Goal: Information Seeking & Learning: Learn about a topic

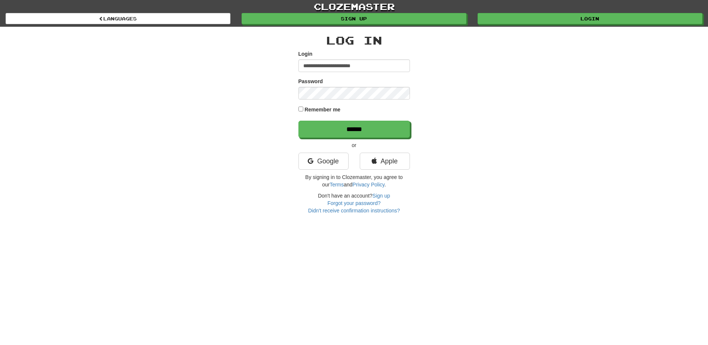
type input "**********"
click at [299, 121] on input "******" at bounding box center [355, 129] width 112 height 17
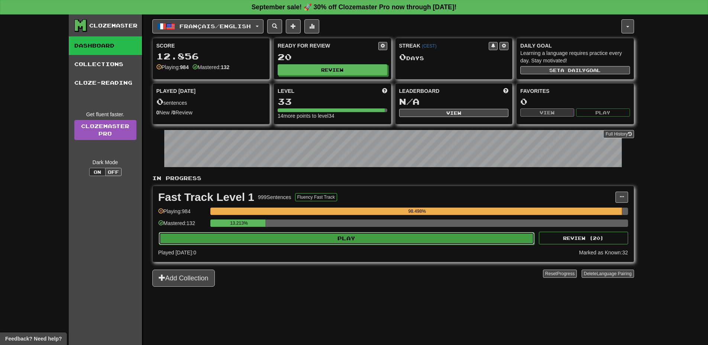
click at [390, 234] on button "Play" at bounding box center [347, 238] width 376 height 13
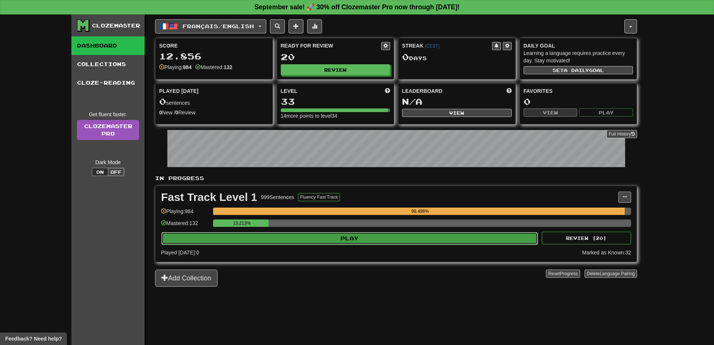
select select "**"
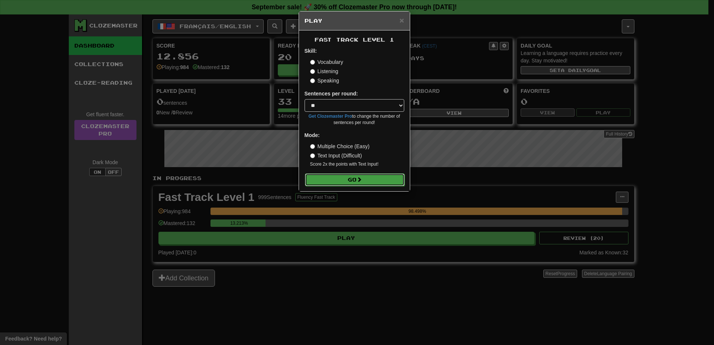
click at [374, 183] on button "Go" at bounding box center [355, 180] width 100 height 13
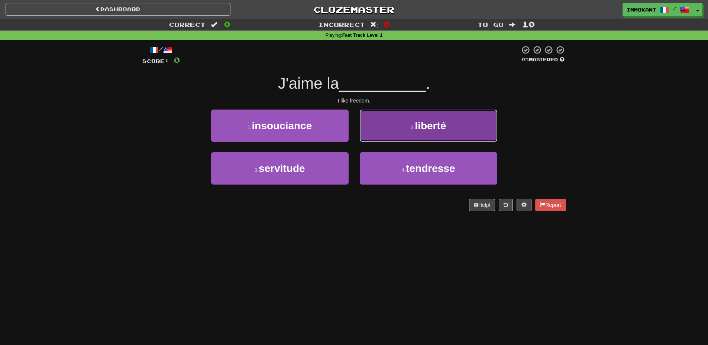
click at [375, 129] on button "2 . liberté" at bounding box center [429, 126] width 138 height 32
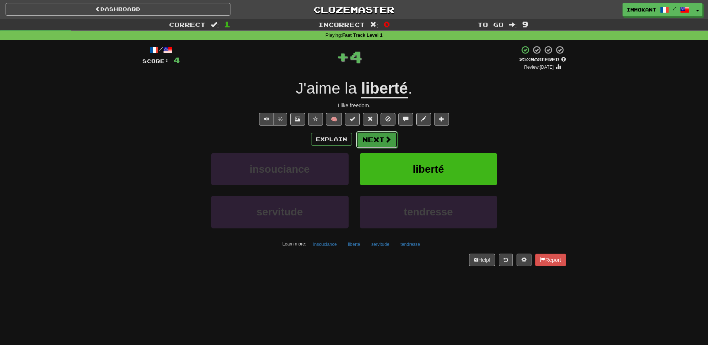
click at [374, 137] on button "Next" at bounding box center [377, 139] width 42 height 17
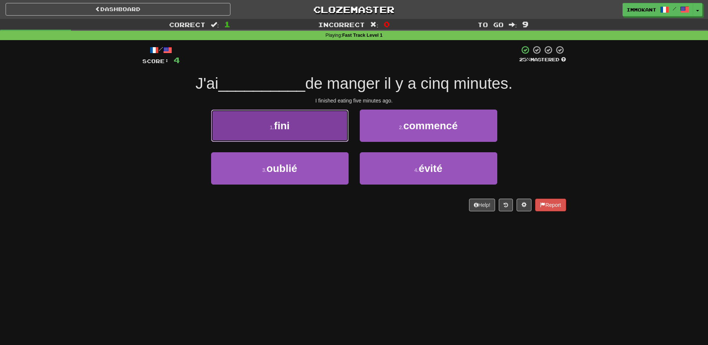
click at [294, 131] on button "1 . fini" at bounding box center [280, 126] width 138 height 32
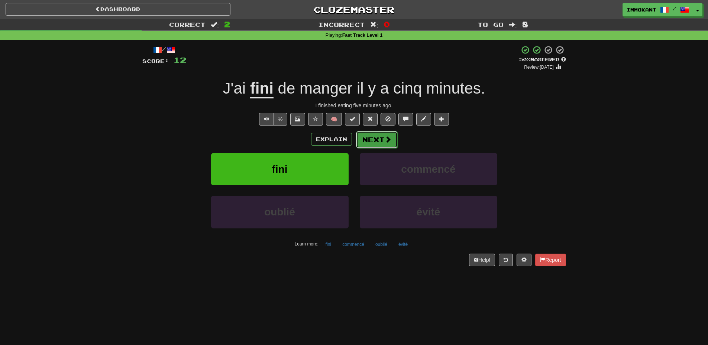
click at [381, 145] on button "Next" at bounding box center [377, 139] width 42 height 17
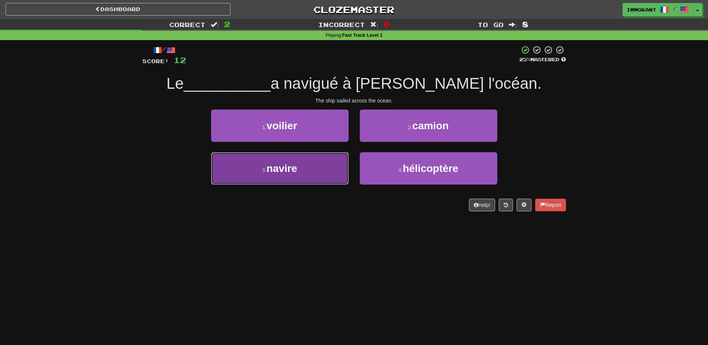
click at [300, 180] on button "3 . navire" at bounding box center [280, 168] width 138 height 32
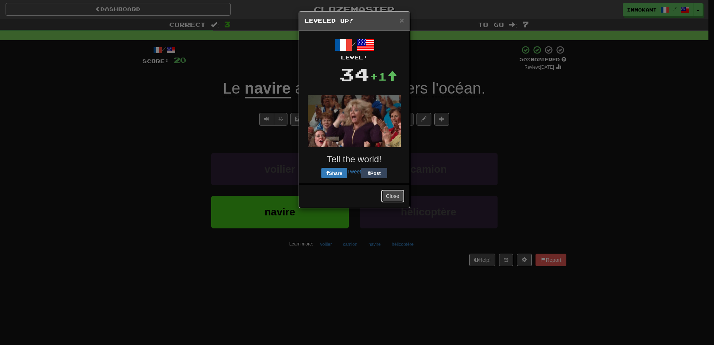
click at [398, 195] on button "Close" at bounding box center [392, 196] width 23 height 13
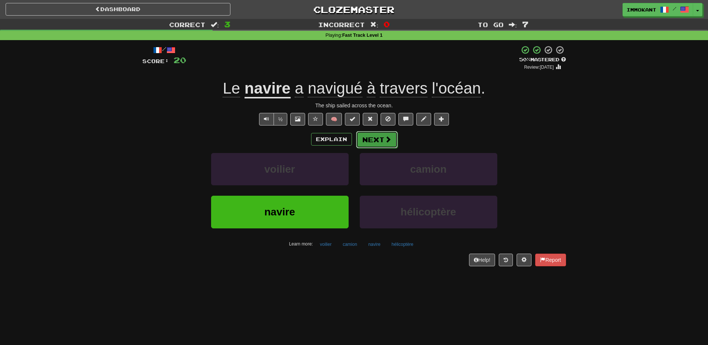
click at [389, 141] on span at bounding box center [388, 139] width 7 height 7
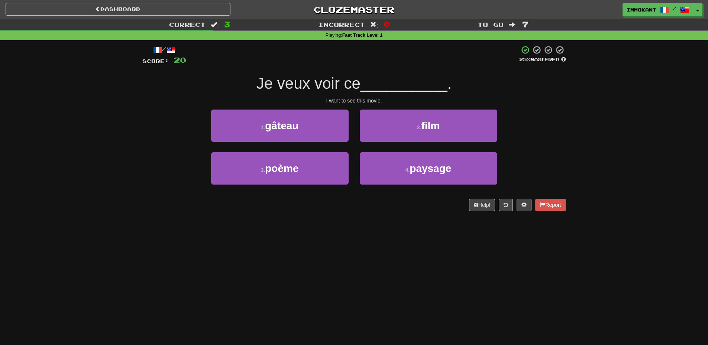
click at [403, 145] on div "2 . film" at bounding box center [428, 131] width 149 height 43
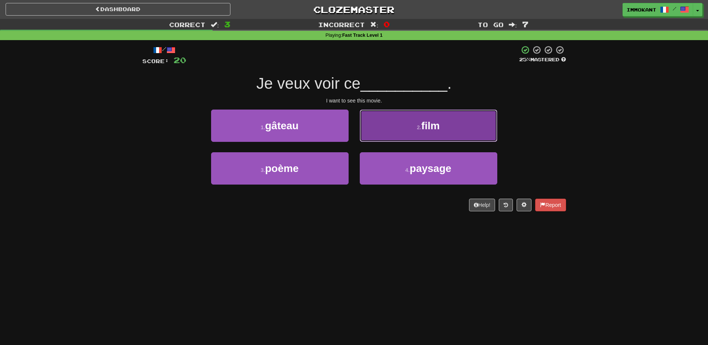
click at [403, 139] on button "2 . film" at bounding box center [429, 126] width 138 height 32
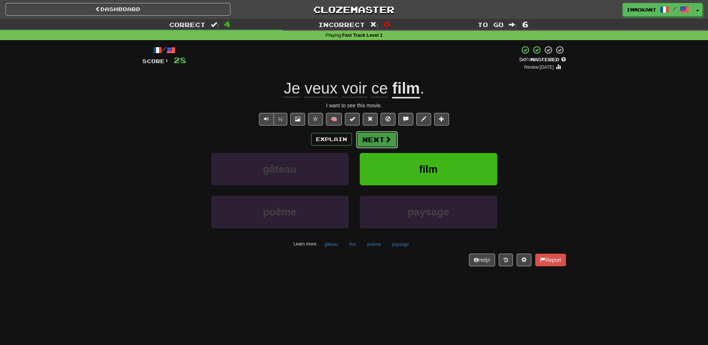
click at [393, 137] on button "Next" at bounding box center [377, 139] width 42 height 17
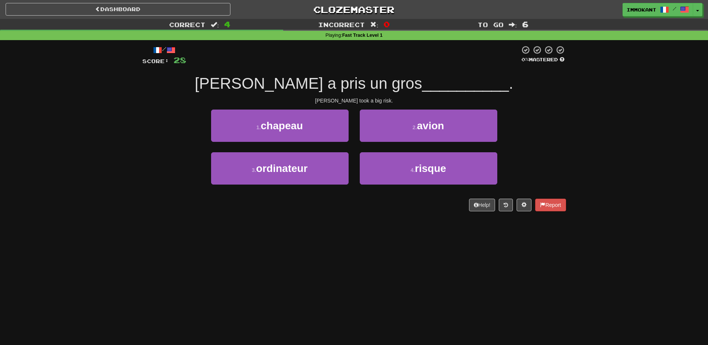
click at [354, 148] on div "1 . [GEOGRAPHIC_DATA]" at bounding box center [280, 131] width 149 height 43
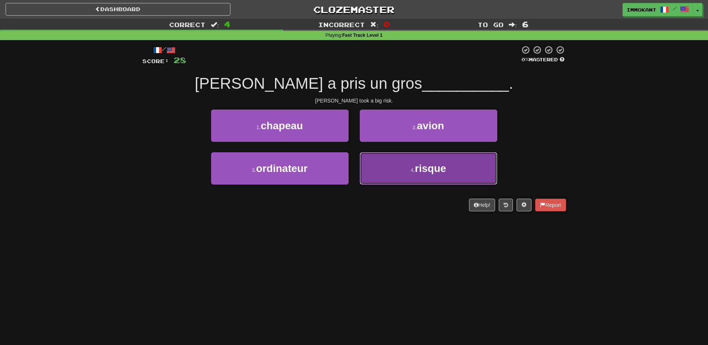
click at [387, 164] on button "4 . risque" at bounding box center [429, 168] width 138 height 32
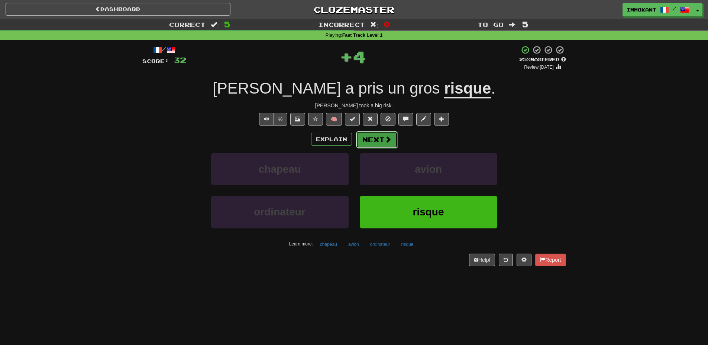
click at [382, 145] on button "Next" at bounding box center [377, 139] width 42 height 17
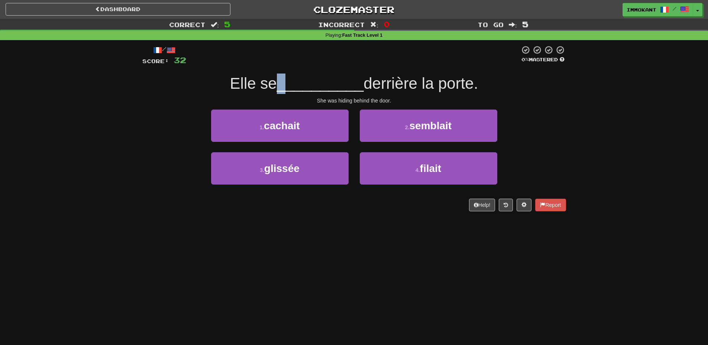
drag, startPoint x: 277, startPoint y: 92, endPoint x: 317, endPoint y: 92, distance: 40.2
click at [297, 92] on div "Elle se __________ derrière la porte." at bounding box center [354, 84] width 424 height 20
drag, startPoint x: 317, startPoint y: 92, endPoint x: 337, endPoint y: 92, distance: 19.7
click at [331, 92] on span "__________" at bounding box center [320, 83] width 87 height 17
click at [338, 101] on div "She was hiding behind the door." at bounding box center [354, 100] width 424 height 7
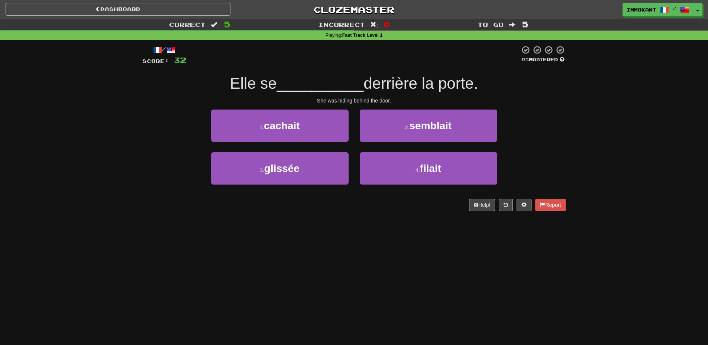
click at [339, 99] on div "She was hiding behind the door." at bounding box center [354, 100] width 424 height 7
click at [360, 105] on div "/ Score: 32 0 % Mastered Elle se __________ derrière la porte. She was hiding b…" at bounding box center [354, 128] width 424 height 166
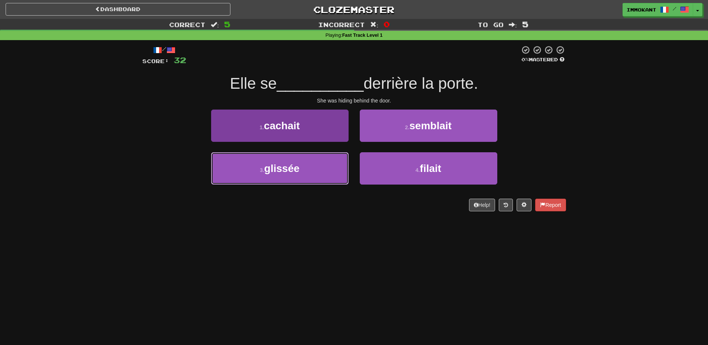
click at [316, 166] on button "3 . glissée" at bounding box center [280, 168] width 138 height 32
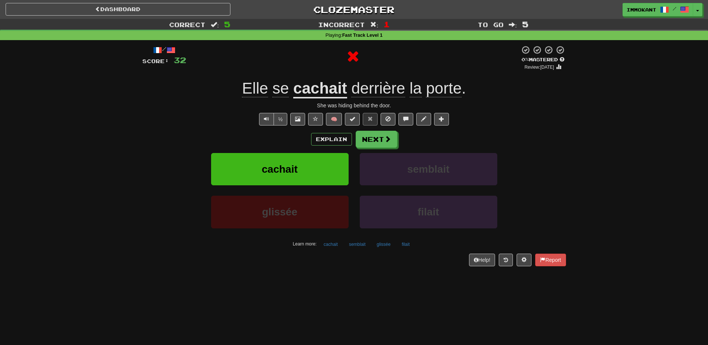
click at [402, 144] on div "Explain Next" at bounding box center [354, 139] width 424 height 17
click at [391, 144] on button "Next" at bounding box center [377, 139] width 42 height 17
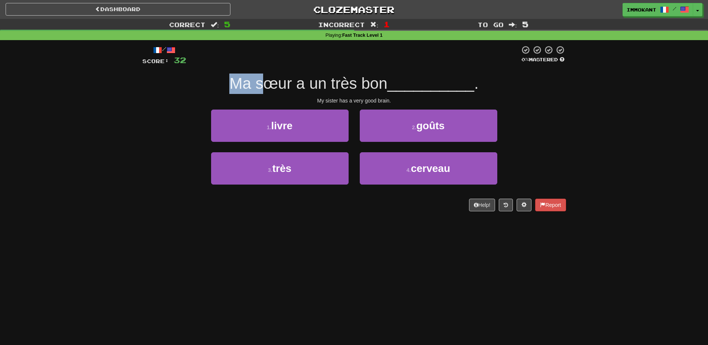
drag, startPoint x: 234, startPoint y: 82, endPoint x: 267, endPoint y: 83, distance: 32.7
click at [267, 83] on span "Ma sœur a un très bon" at bounding box center [308, 83] width 158 height 17
click at [272, 86] on span "Ma sœur a un très bon" at bounding box center [308, 83] width 158 height 17
drag, startPoint x: 285, startPoint y: 89, endPoint x: 297, endPoint y: 90, distance: 12.7
click at [292, 89] on span "Ma sœur a un très bon" at bounding box center [308, 83] width 158 height 17
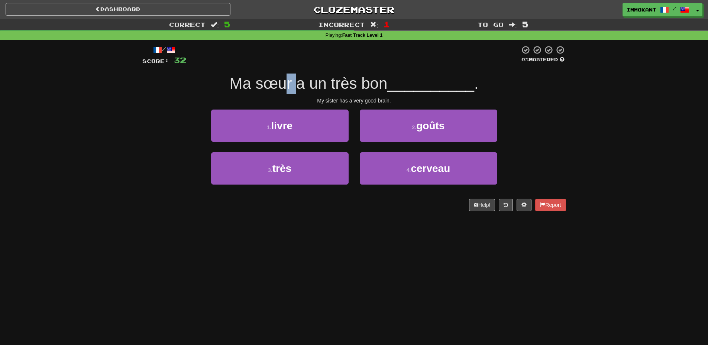
click at [298, 90] on span "Ma sœur a un très bon" at bounding box center [308, 83] width 158 height 17
click at [361, 88] on span "Ma sœur a un très bon" at bounding box center [308, 83] width 158 height 17
drag, startPoint x: 236, startPoint y: 87, endPoint x: 281, endPoint y: 85, distance: 45.4
click at [279, 86] on span "Ma sœur a un très bon" at bounding box center [308, 83] width 158 height 17
drag, startPoint x: 290, startPoint y: 83, endPoint x: 313, endPoint y: 86, distance: 22.9
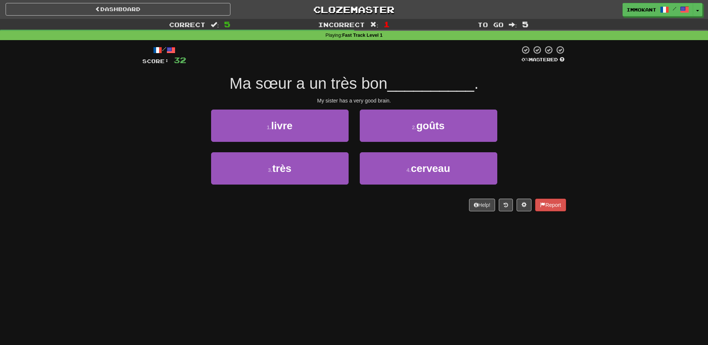
click at [292, 83] on span "Ma sœur a un très bon" at bounding box center [308, 83] width 158 height 17
drag, startPoint x: 323, startPoint y: 86, endPoint x: 339, endPoint y: 86, distance: 16.0
click at [339, 86] on span "Ma sœur a un très bon" at bounding box center [308, 83] width 158 height 17
click at [344, 85] on span "Ma sœur a un très bon" at bounding box center [308, 83] width 158 height 17
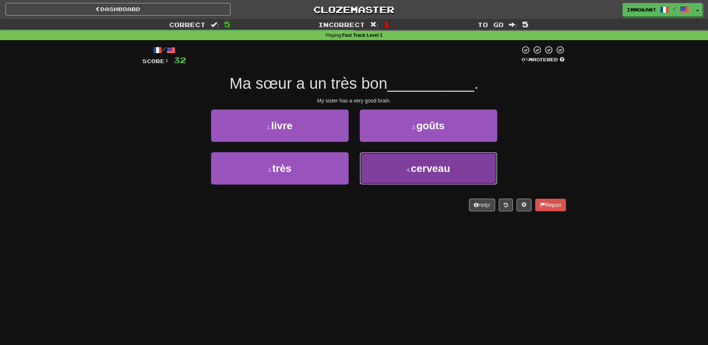
click at [397, 171] on button "4 . cerveau" at bounding box center [429, 168] width 138 height 32
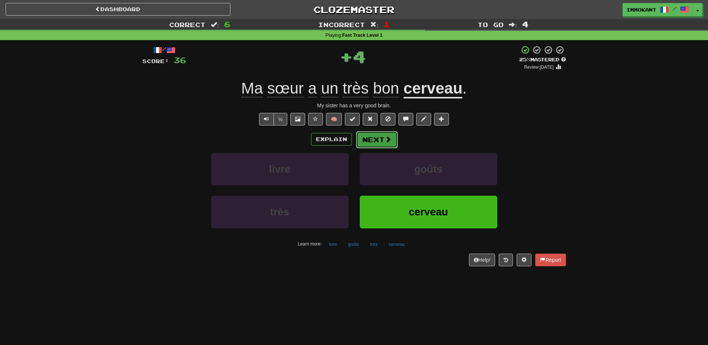
click at [375, 142] on button "Next" at bounding box center [377, 139] width 42 height 17
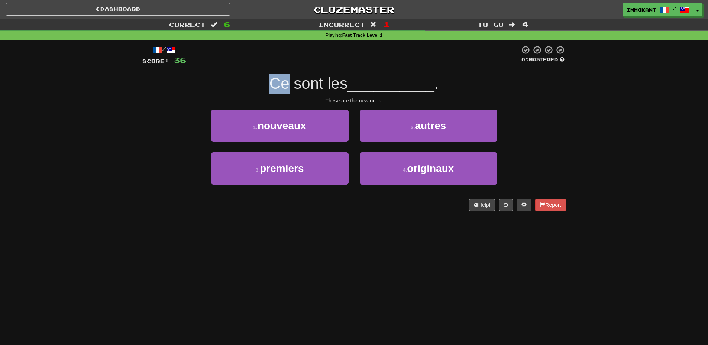
drag, startPoint x: 269, startPoint y: 84, endPoint x: 291, endPoint y: 87, distance: 21.7
click at [290, 87] on span "Ce sont les" at bounding box center [309, 83] width 78 height 17
click at [293, 87] on span "Ce sont les" at bounding box center [309, 83] width 78 height 17
click at [303, 86] on span "Ce sont les" at bounding box center [309, 83] width 78 height 17
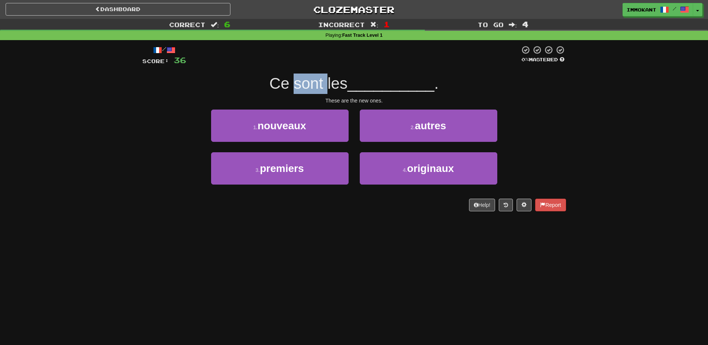
click at [314, 87] on span "Ce sont les" at bounding box center [309, 83] width 78 height 17
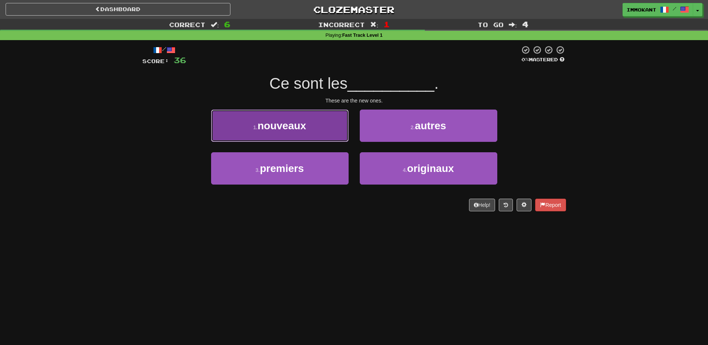
click at [319, 126] on button "1 . nouveaux" at bounding box center [280, 126] width 138 height 32
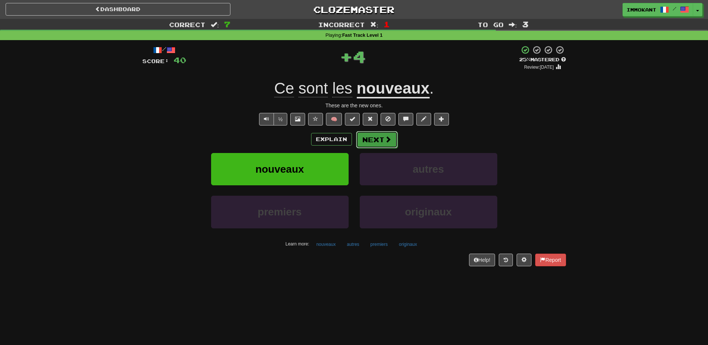
click at [373, 139] on button "Next" at bounding box center [377, 139] width 42 height 17
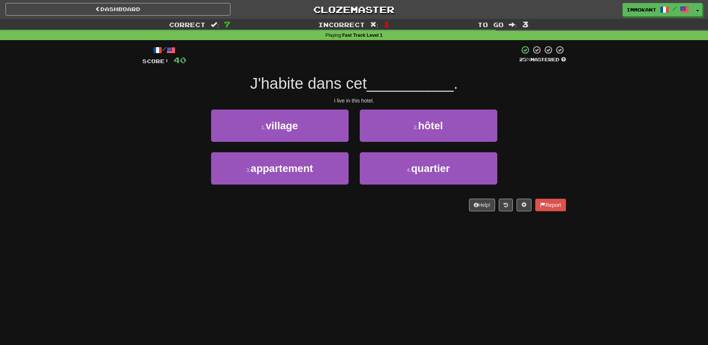
click at [339, 88] on span "J'habite dans cet" at bounding box center [308, 83] width 117 height 17
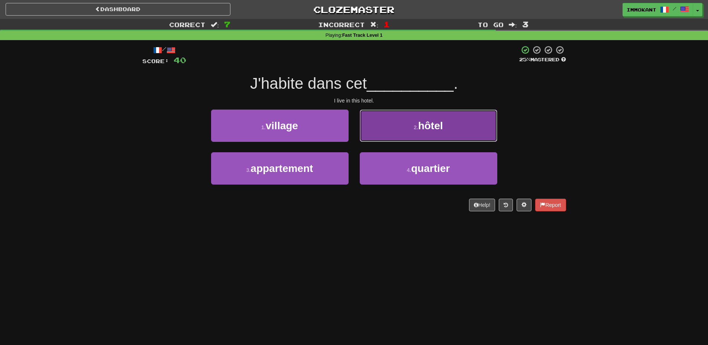
click at [403, 120] on button "2 . hôtel" at bounding box center [429, 126] width 138 height 32
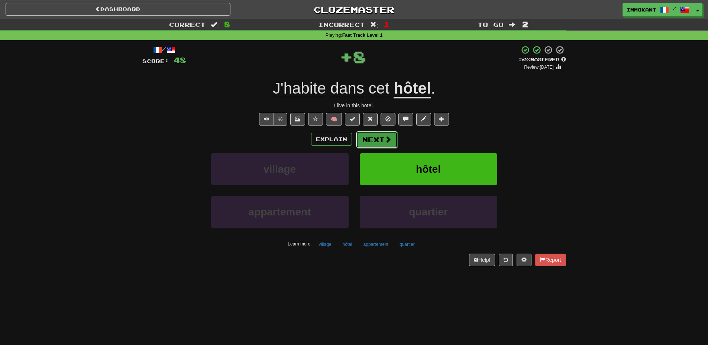
click at [376, 142] on button "Next" at bounding box center [377, 139] width 42 height 17
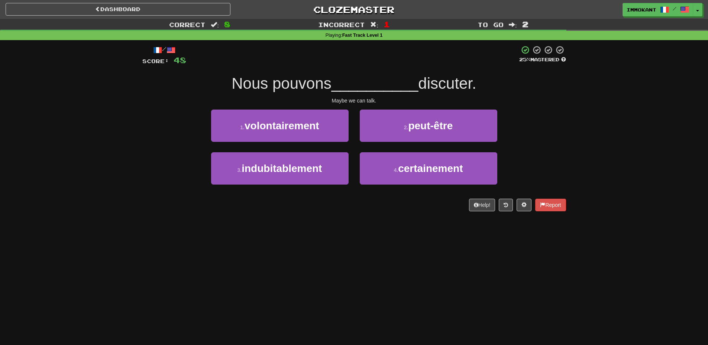
click at [232, 87] on span "Nous pouvons" at bounding box center [282, 83] width 100 height 17
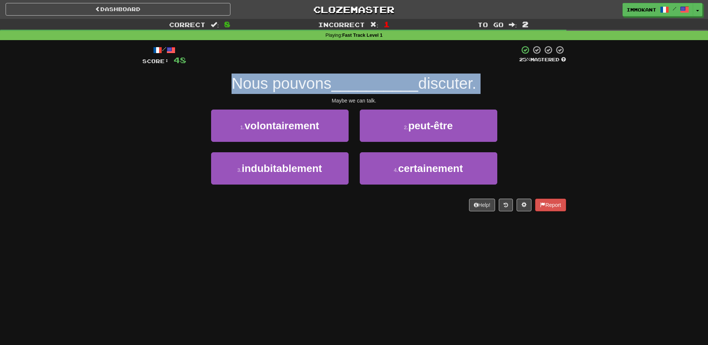
click at [232, 87] on span "Nous pouvons" at bounding box center [282, 83] width 100 height 17
click at [252, 90] on span "Nous pouvons" at bounding box center [282, 83] width 100 height 17
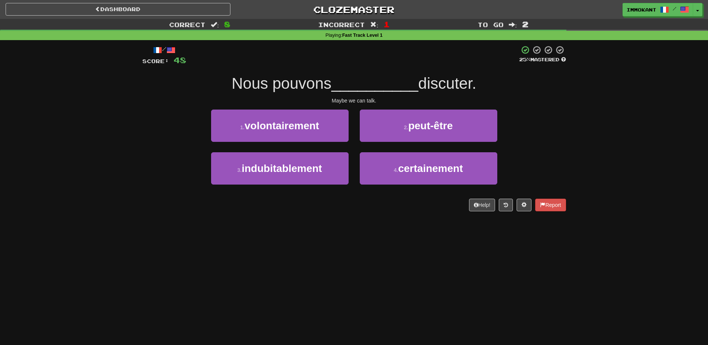
click at [348, 100] on div "Maybe we can talk." at bounding box center [354, 100] width 424 height 7
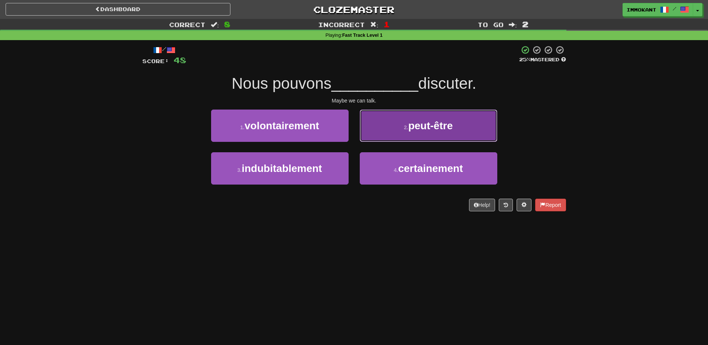
click at [430, 130] on span "peut-être" at bounding box center [430, 126] width 45 height 12
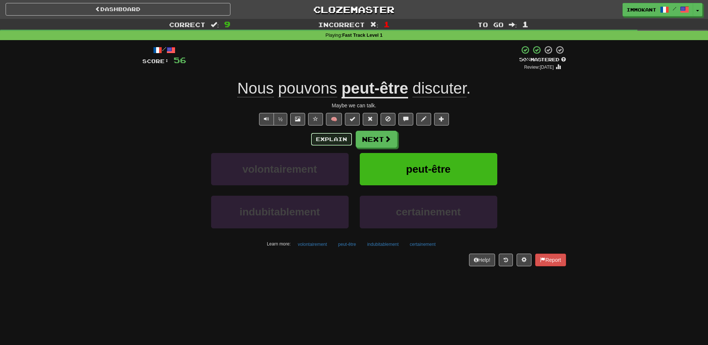
click at [319, 143] on button "Explain" at bounding box center [331, 139] width 41 height 13
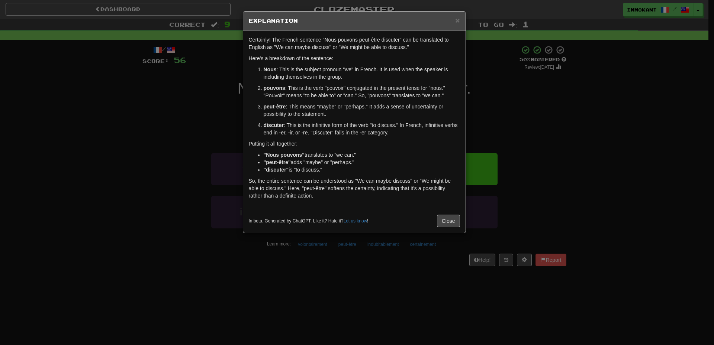
click at [332, 106] on p "peut-être : This means "maybe" or "perhaps." It adds a sense of uncertainty or …" at bounding box center [362, 110] width 196 height 15
click at [344, 122] on ol "Nous : This is the subject pronoun "we" in French. It is used when the speaker …" at bounding box center [354, 101] width 211 height 71
click at [344, 122] on p "discuter : This is the infinitive form of the verb "to discuss." In French, inf…" at bounding box center [362, 129] width 196 height 15
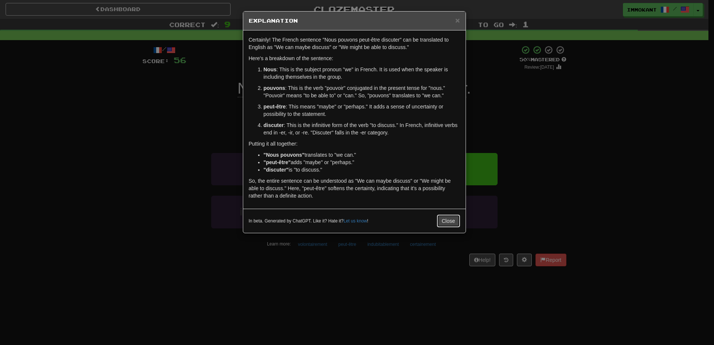
click at [443, 221] on button "Close" at bounding box center [448, 221] width 23 height 13
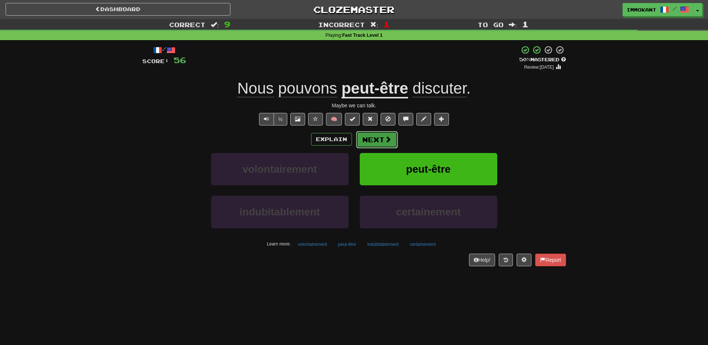
click at [384, 145] on button "Next" at bounding box center [377, 139] width 42 height 17
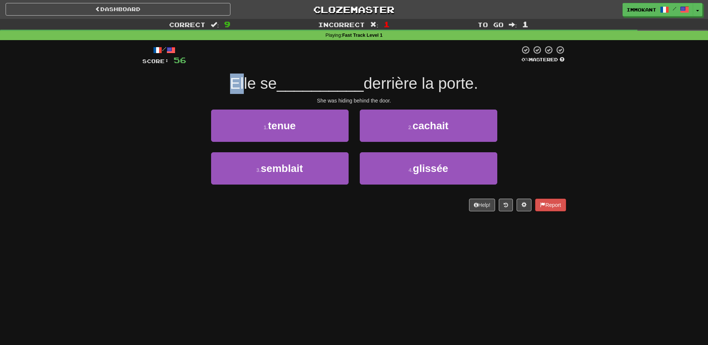
drag, startPoint x: 224, startPoint y: 90, endPoint x: 240, endPoint y: 89, distance: 16.4
click at [240, 89] on div "Elle se __________ derrière la porte." at bounding box center [354, 84] width 424 height 20
click at [244, 89] on span "Elle se" at bounding box center [253, 83] width 47 height 17
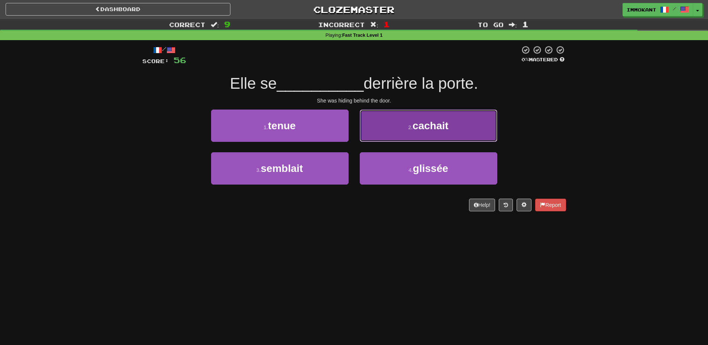
click at [420, 135] on button "2 . cachait" at bounding box center [429, 126] width 138 height 32
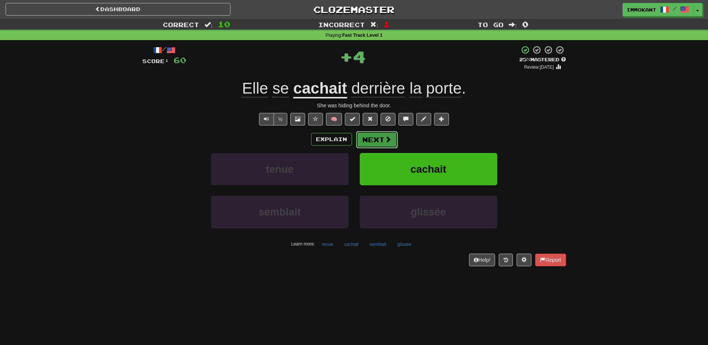
click at [379, 145] on button "Next" at bounding box center [377, 139] width 42 height 17
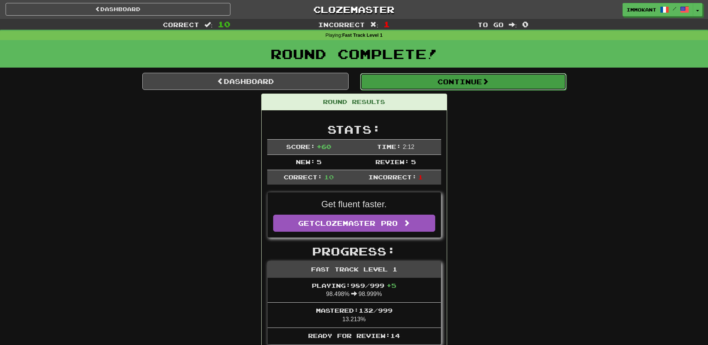
click at [480, 86] on button "Continue" at bounding box center [463, 81] width 206 height 17
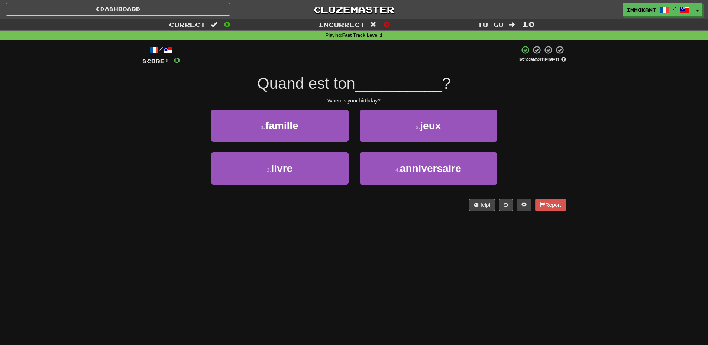
drag, startPoint x: 261, startPoint y: 88, endPoint x: 268, endPoint y: 88, distance: 6.7
click at [261, 88] on span "Quand est ton" at bounding box center [306, 83] width 98 height 17
click at [268, 88] on span "Quand est ton" at bounding box center [306, 83] width 98 height 17
click at [270, 88] on span "Quand est ton" at bounding box center [306, 83] width 98 height 17
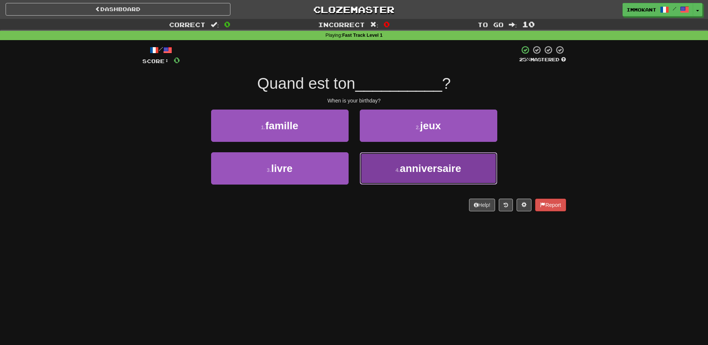
click at [464, 176] on button "4 . anniversaire" at bounding box center [429, 168] width 138 height 32
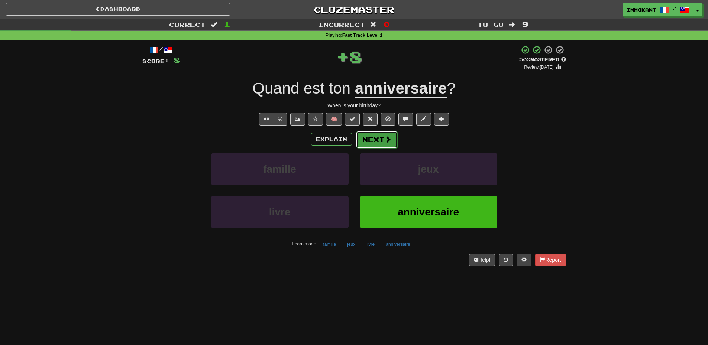
click at [379, 139] on button "Next" at bounding box center [377, 139] width 42 height 17
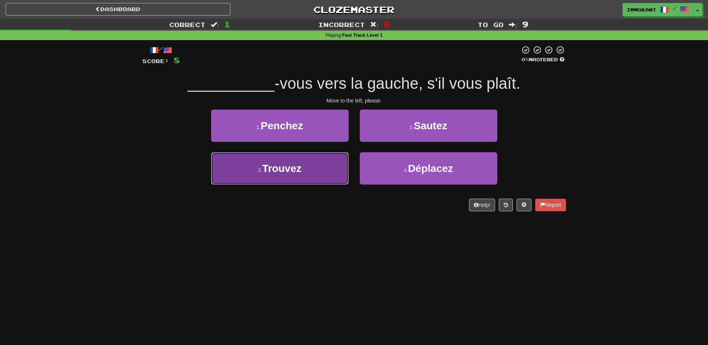
click at [316, 168] on button "3 . Trouvez" at bounding box center [280, 168] width 138 height 32
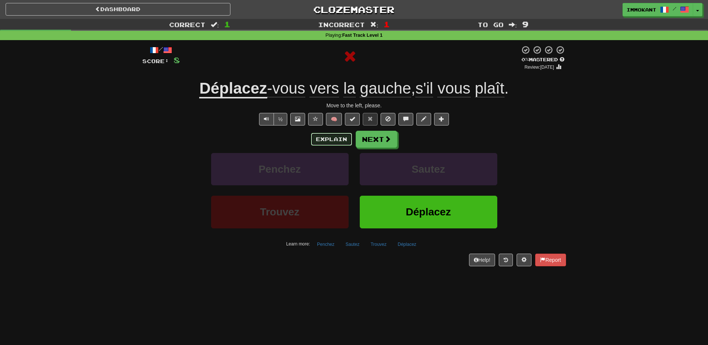
click at [327, 144] on button "Explain" at bounding box center [331, 139] width 41 height 13
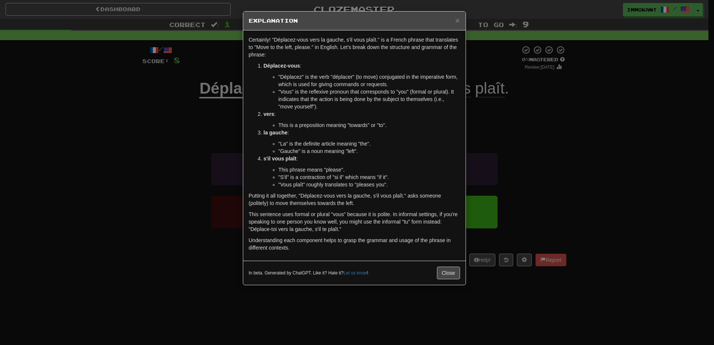
click at [290, 79] on li ""Déplacez" is the verb "déplacer" (to move) conjugated in the imperative form, …" at bounding box center [369, 80] width 181 height 15
click at [455, 22] on h5 "Explanation" at bounding box center [354, 20] width 211 height 7
click at [448, 272] on button "Close" at bounding box center [448, 273] width 23 height 13
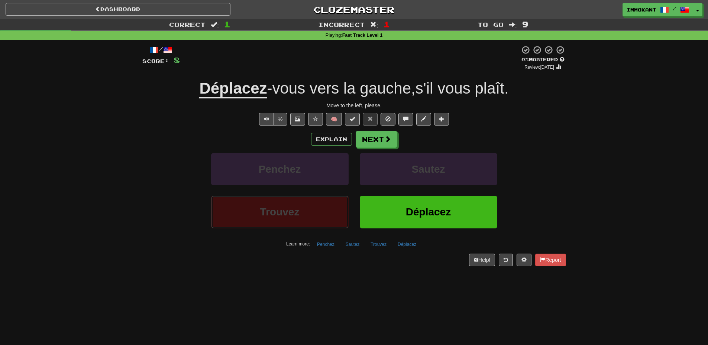
click at [284, 213] on span "Trouvez" at bounding box center [279, 212] width 39 height 12
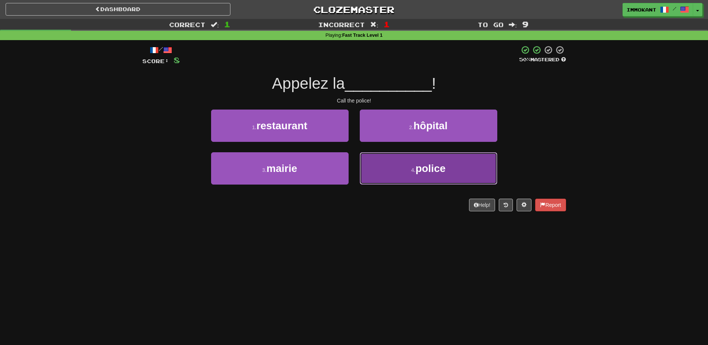
click at [393, 166] on button "4 . police" at bounding box center [429, 168] width 138 height 32
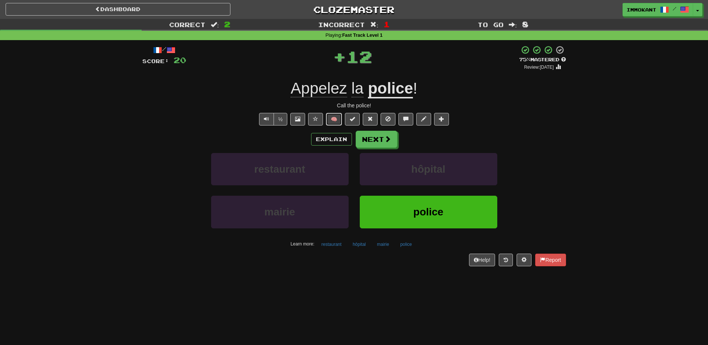
click at [336, 122] on button "🧠" at bounding box center [334, 119] width 16 height 13
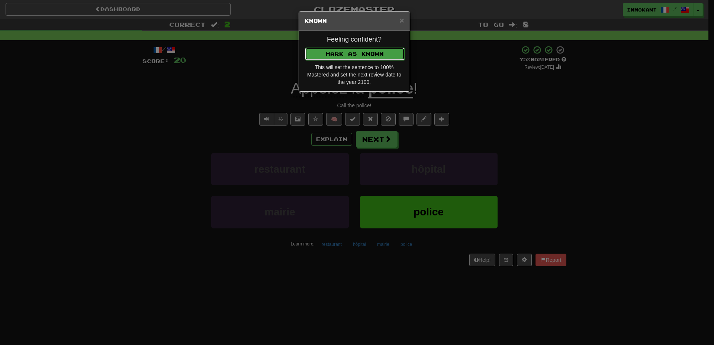
click at [359, 55] on button "Mark as Known" at bounding box center [355, 54] width 100 height 13
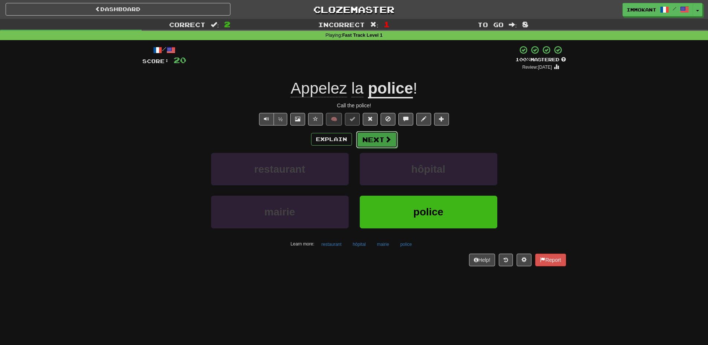
click at [377, 140] on button "Next" at bounding box center [377, 139] width 42 height 17
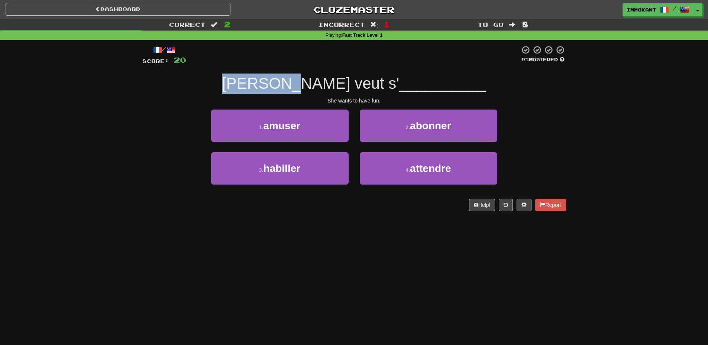
drag, startPoint x: 274, startPoint y: 79, endPoint x: 331, endPoint y: 90, distance: 58.3
click at [330, 89] on span "[PERSON_NAME] veut s'" at bounding box center [310, 83] width 177 height 17
click at [331, 90] on span "[PERSON_NAME] veut s'" at bounding box center [310, 83] width 177 height 17
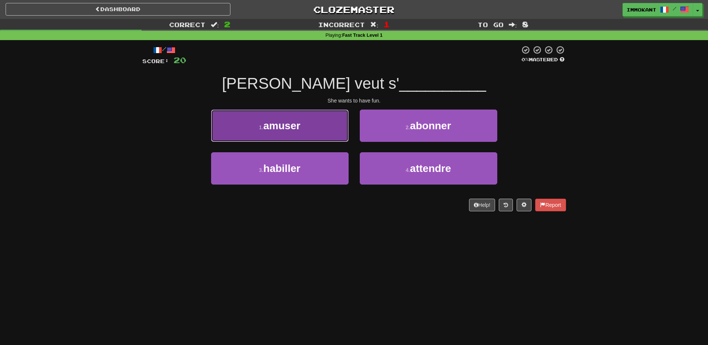
click at [318, 128] on button "1 . amuser" at bounding box center [280, 126] width 138 height 32
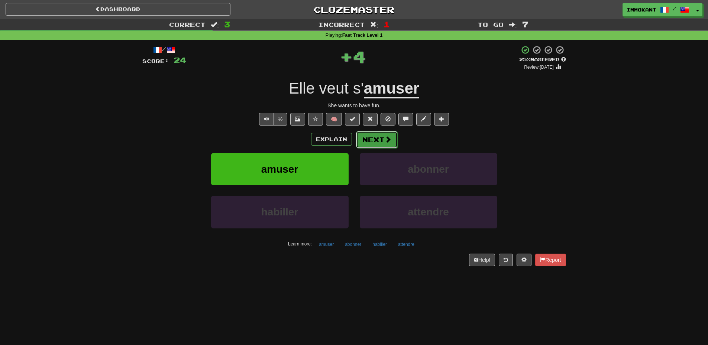
click at [370, 135] on button "Next" at bounding box center [377, 139] width 42 height 17
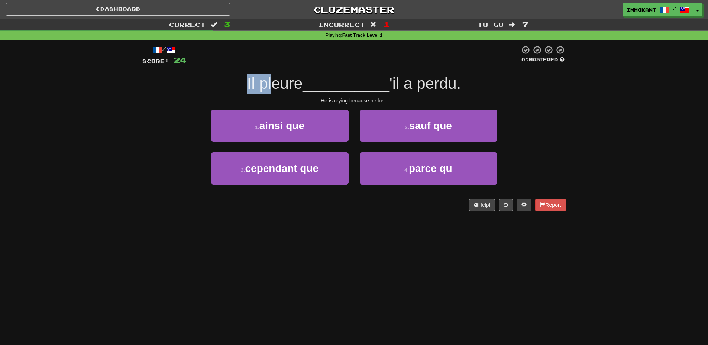
drag, startPoint x: 232, startPoint y: 83, endPoint x: 271, endPoint y: 90, distance: 40.0
click at [270, 90] on div "Il pleure __________ 'il a perdu." at bounding box center [354, 84] width 424 height 20
click at [271, 90] on span "Il pleure" at bounding box center [274, 83] width 55 height 17
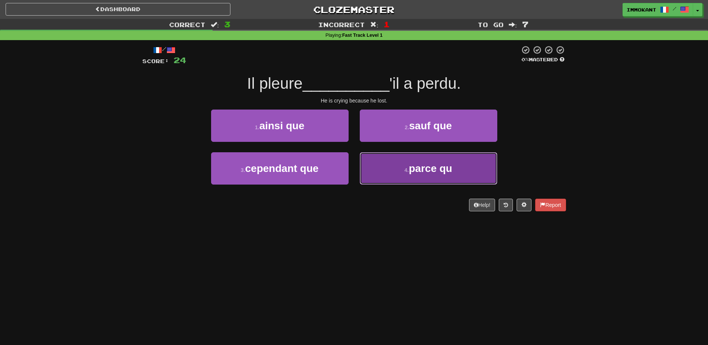
click at [416, 169] on span "parce qu" at bounding box center [431, 169] width 44 height 12
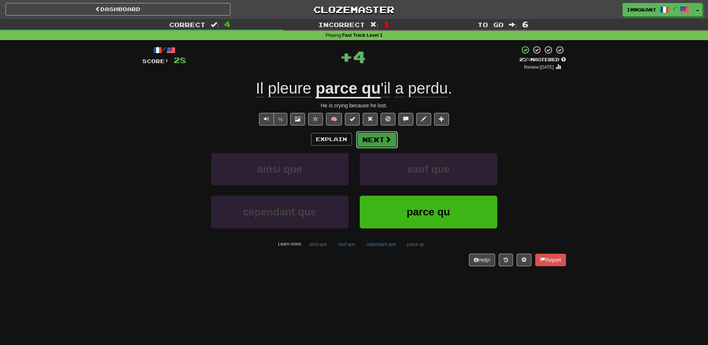
click at [374, 136] on button "Next" at bounding box center [377, 139] width 42 height 17
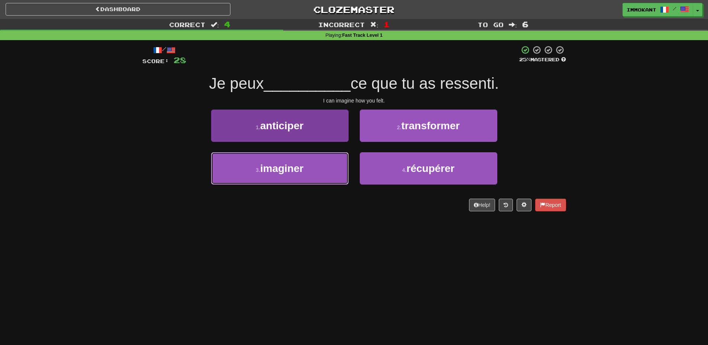
click at [279, 161] on button "3 . imaginer" at bounding box center [280, 168] width 138 height 32
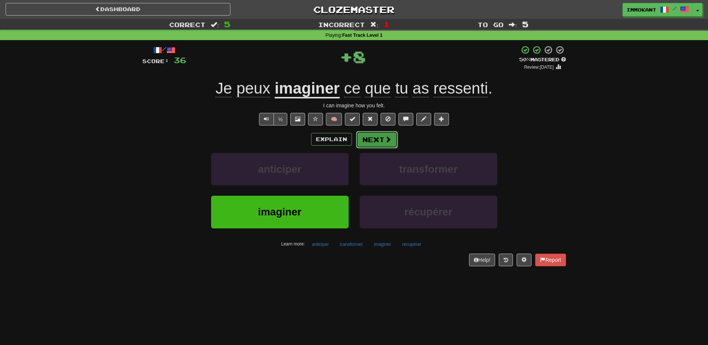
click at [373, 144] on button "Next" at bounding box center [377, 139] width 42 height 17
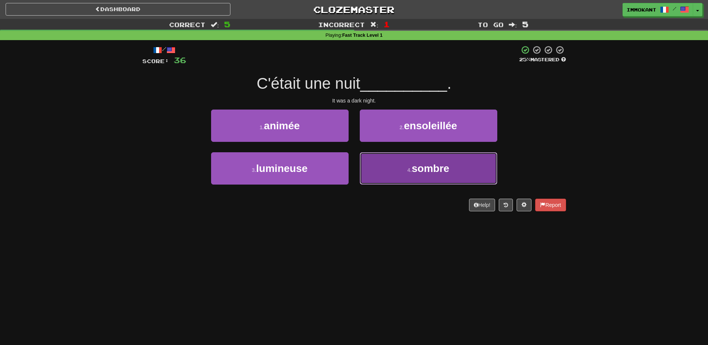
click at [395, 161] on button "4 . sombre" at bounding box center [429, 168] width 138 height 32
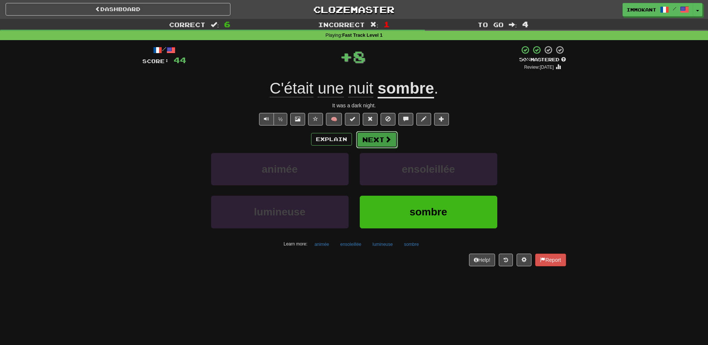
click at [386, 142] on span at bounding box center [388, 139] width 7 height 7
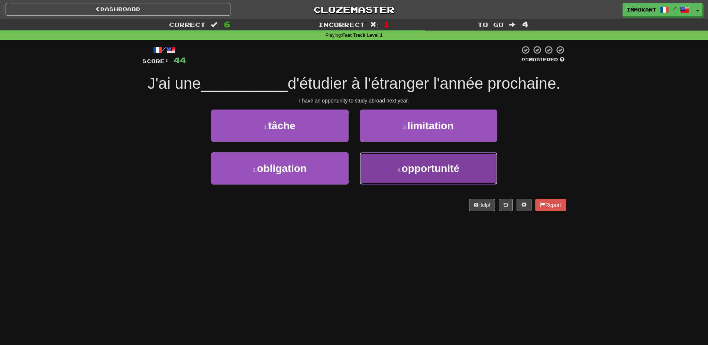
click at [400, 164] on button "4 . opportunité" at bounding box center [429, 168] width 138 height 32
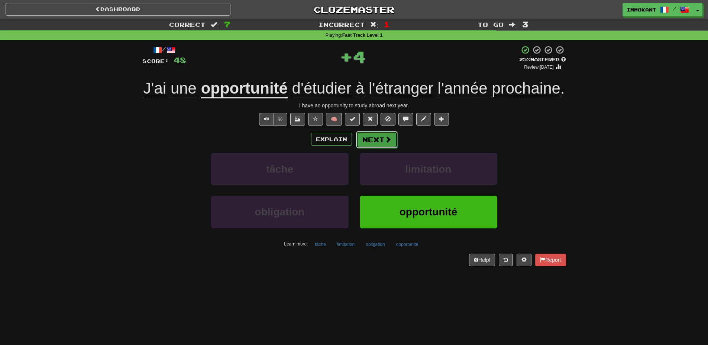
click at [387, 144] on button "Next" at bounding box center [377, 139] width 42 height 17
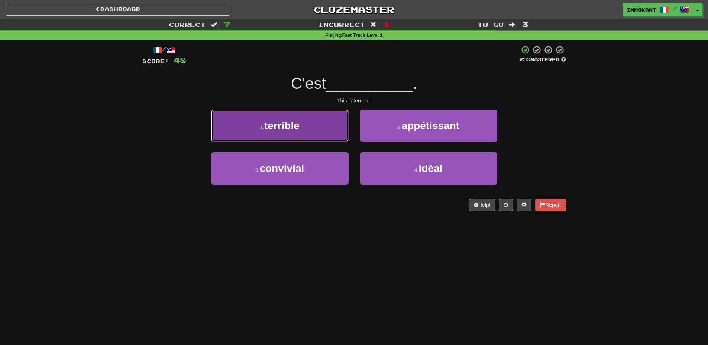
click at [328, 117] on button "1 . terrible" at bounding box center [280, 126] width 138 height 32
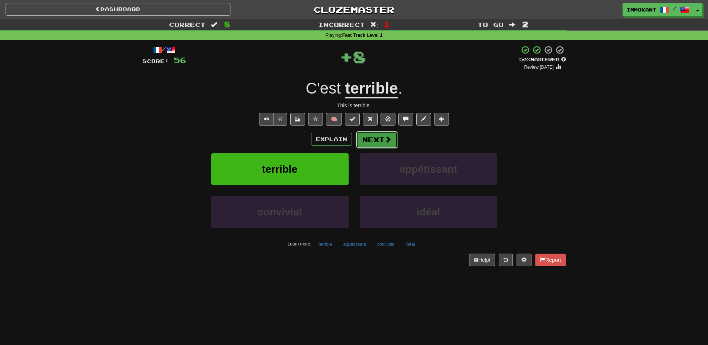
click at [364, 139] on button "Next" at bounding box center [377, 139] width 42 height 17
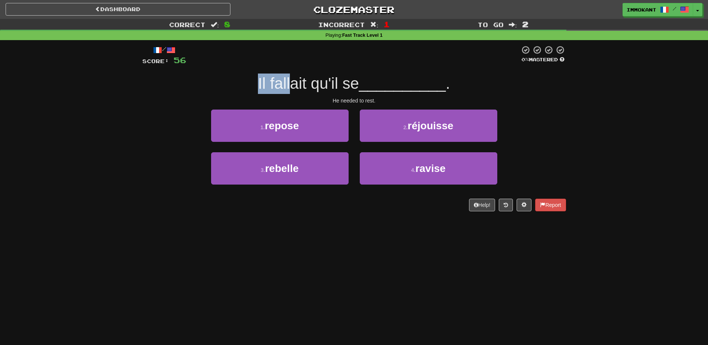
drag, startPoint x: 269, startPoint y: 88, endPoint x: 289, endPoint y: 87, distance: 19.7
click at [288, 87] on span "Il fallait qu'il se" at bounding box center [308, 83] width 101 height 17
click at [289, 87] on span "Il fallait qu'il se" at bounding box center [308, 83] width 101 height 17
drag, startPoint x: 281, startPoint y: 85, endPoint x: 292, endPoint y: 86, distance: 10.5
click at [286, 85] on span "Il fallait qu'il se" at bounding box center [308, 83] width 101 height 17
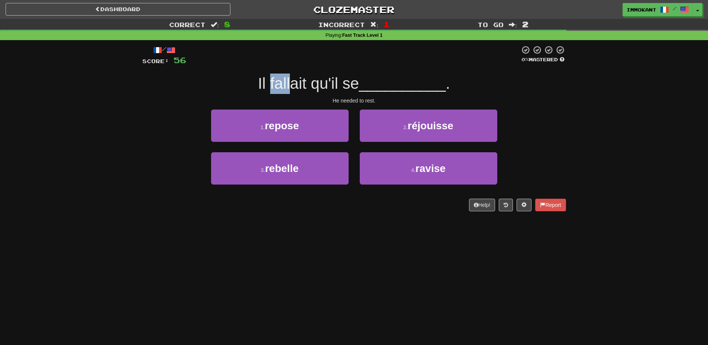
click at [292, 86] on span "Il fallait qu'il se" at bounding box center [308, 83] width 101 height 17
click at [274, 87] on span "Il fallait qu'il se" at bounding box center [308, 83] width 101 height 17
drag, startPoint x: 341, startPoint y: 86, endPoint x: 350, endPoint y: 87, distance: 8.6
click at [349, 86] on span "Il fallait qu'il se" at bounding box center [308, 83] width 101 height 17
click at [350, 87] on span "Il fallait qu'il se" at bounding box center [308, 83] width 101 height 17
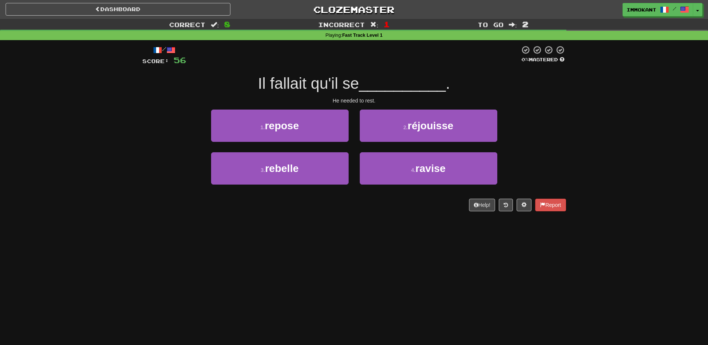
click at [287, 81] on span "Il fallait qu'il se" at bounding box center [308, 83] width 101 height 17
click at [329, 87] on span "Il fallait qu'il se" at bounding box center [308, 83] width 101 height 17
click at [360, 99] on div "He needed to rest." at bounding box center [354, 100] width 424 height 7
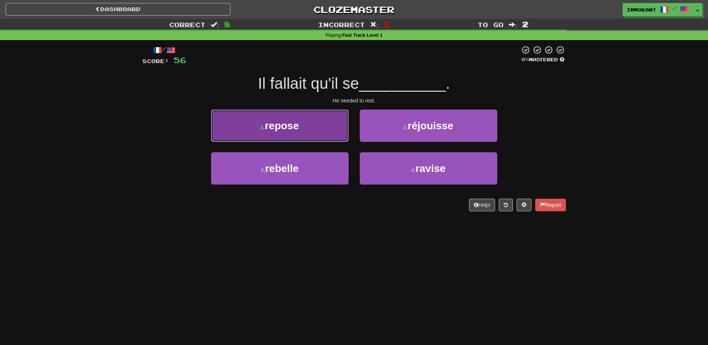
click at [324, 131] on button "1 . repose" at bounding box center [280, 126] width 138 height 32
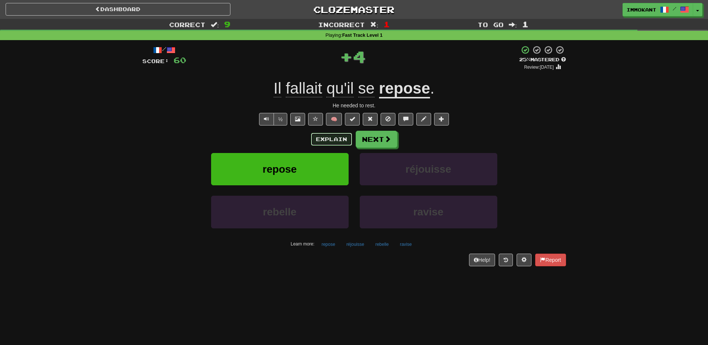
click at [325, 134] on button "Explain" at bounding box center [331, 139] width 41 height 13
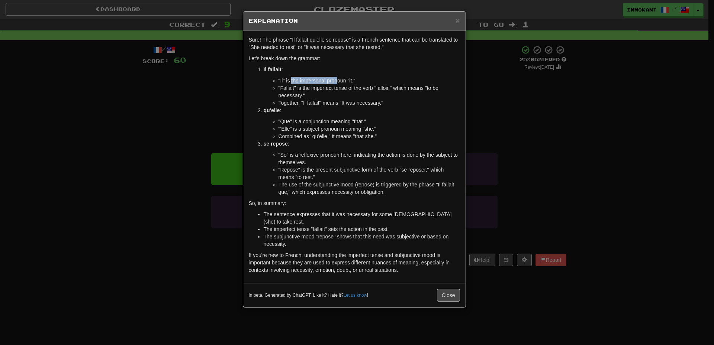
drag, startPoint x: 312, startPoint y: 83, endPoint x: 342, endPoint y: 82, distance: 30.9
click at [342, 82] on li ""Il" is the impersonal pronoun "it."" at bounding box center [369, 80] width 181 height 7
click at [324, 91] on li ""Fallait" is the imperfect tense of the verb "falloir," which means "to be nece…" at bounding box center [369, 91] width 181 height 15
drag, startPoint x: 278, startPoint y: 91, endPoint x: 301, endPoint y: 90, distance: 23.4
click at [301, 90] on ul ""Il" is the impersonal pronoun "it." "Fallait" is the imperfect tense of the ve…" at bounding box center [362, 92] width 196 height 30
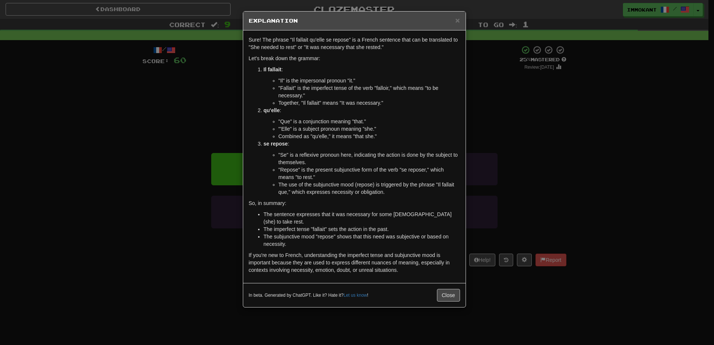
drag, startPoint x: 344, startPoint y: 90, endPoint x: 370, endPoint y: 91, distance: 26.1
click at [352, 90] on li ""Fallait" is the imperfect tense of the verb "falloir," which means "to be nece…" at bounding box center [369, 91] width 181 height 15
drag, startPoint x: 313, startPoint y: 103, endPoint x: 323, endPoint y: 104, distance: 9.4
click at [322, 104] on li "Together, "Il fallait" means "It was necessary."" at bounding box center [369, 102] width 181 height 7
click at [331, 104] on li "Together, "Il fallait" means "It was necessary."" at bounding box center [369, 102] width 181 height 7
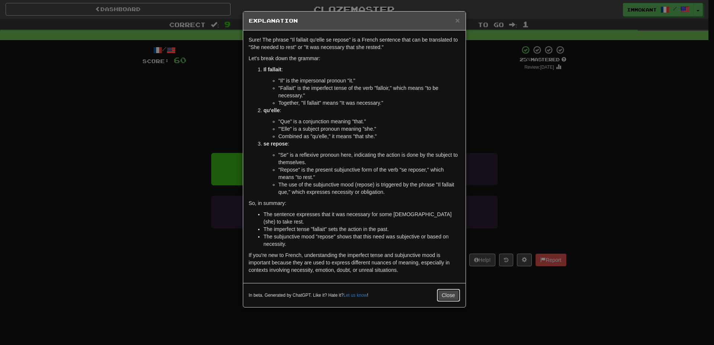
click at [443, 289] on button "Close" at bounding box center [448, 295] width 23 height 13
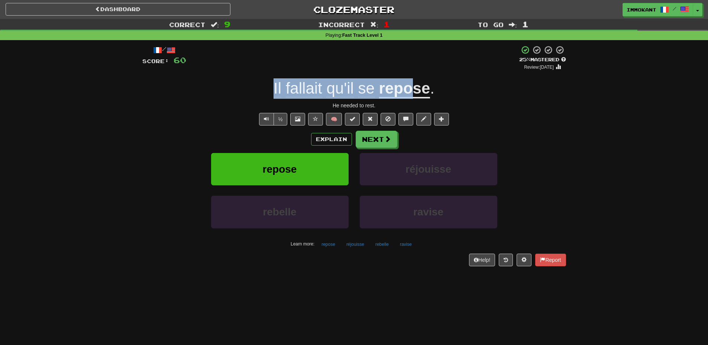
drag, startPoint x: 275, startPoint y: 93, endPoint x: 415, endPoint y: 91, distance: 139.4
click at [414, 91] on div "Il fallait qu'il se repose ." at bounding box center [354, 88] width 424 height 20
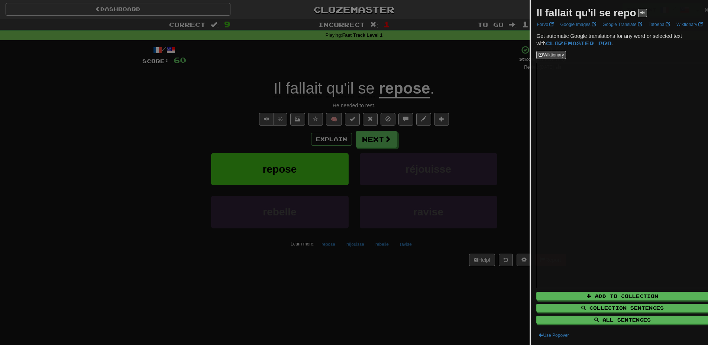
click at [471, 98] on div at bounding box center [354, 172] width 708 height 345
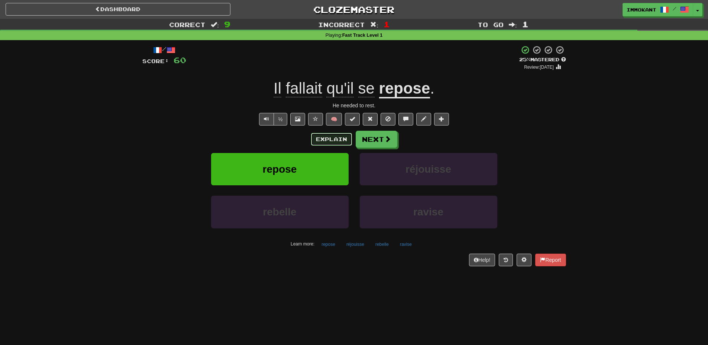
click at [338, 141] on button "Explain" at bounding box center [331, 139] width 41 height 13
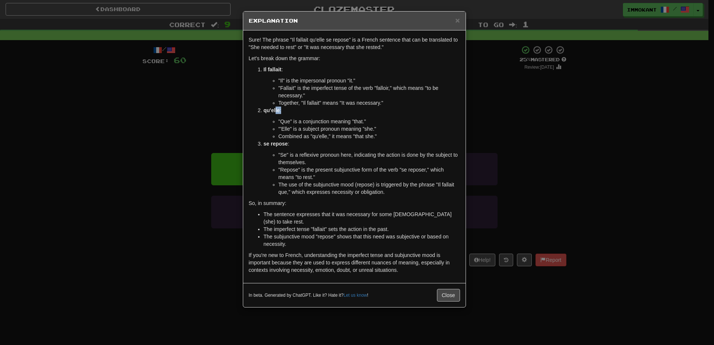
drag, startPoint x: 283, startPoint y: 109, endPoint x: 290, endPoint y: 109, distance: 7.1
click at [290, 109] on p "qu'elle :" at bounding box center [362, 110] width 196 height 7
drag, startPoint x: 408, startPoint y: 209, endPoint x: 423, endPoint y: 210, distance: 15.3
click at [423, 210] on div "Sure! The phrase "Il fallait qu'elle se repose" is a French sentence that can b…" at bounding box center [354, 156] width 222 height 253
click at [380, 216] on li "The sentence expresses that it was necessary for some [DEMOGRAPHIC_DATA] (she) …" at bounding box center [362, 218] width 196 height 15
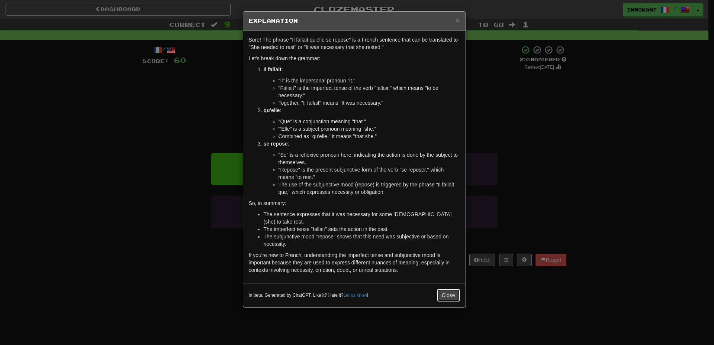
click at [446, 289] on button "Close" at bounding box center [448, 295] width 23 height 13
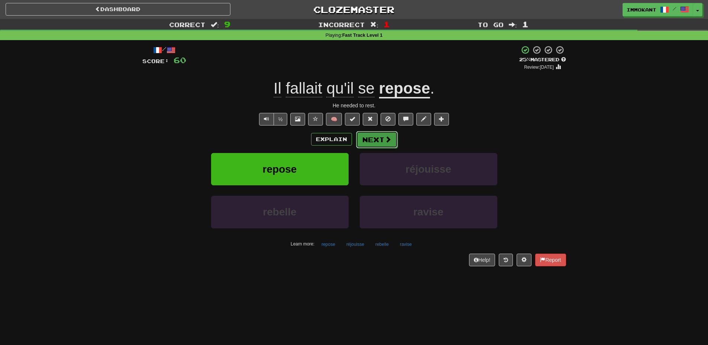
click at [386, 147] on button "Next" at bounding box center [377, 139] width 42 height 17
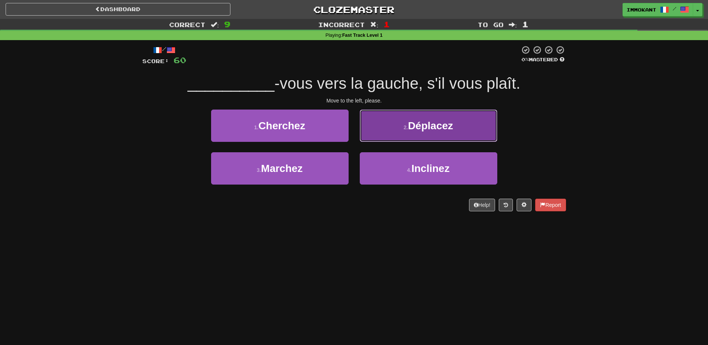
click at [420, 123] on span "Déplacez" at bounding box center [430, 126] width 45 height 12
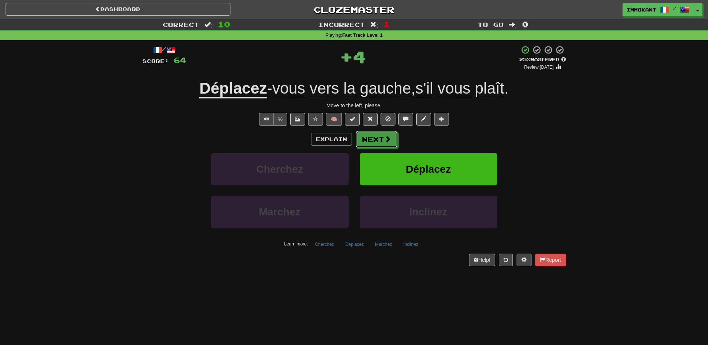
click at [381, 142] on button "Next" at bounding box center [377, 139] width 42 height 17
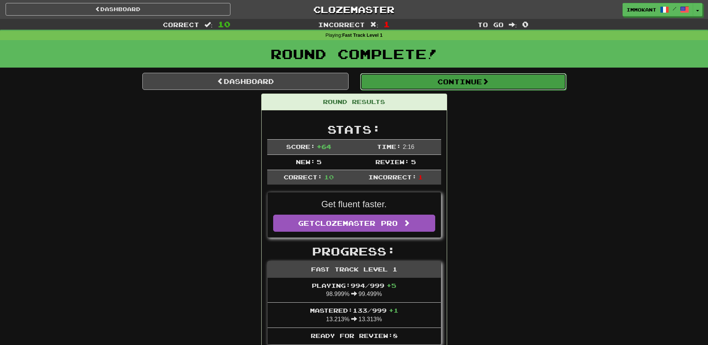
click at [455, 73] on button "Continue" at bounding box center [463, 81] width 206 height 17
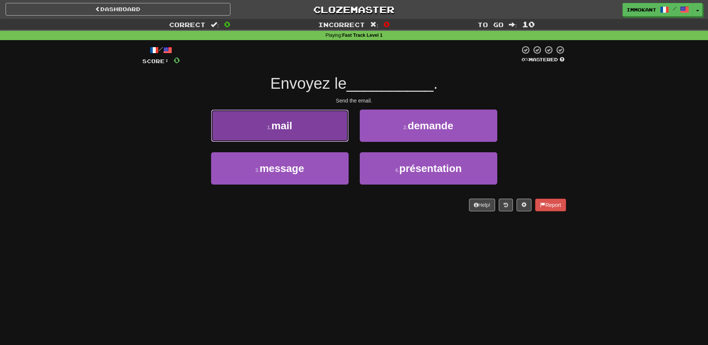
click at [337, 122] on button "1 . mail" at bounding box center [280, 126] width 138 height 32
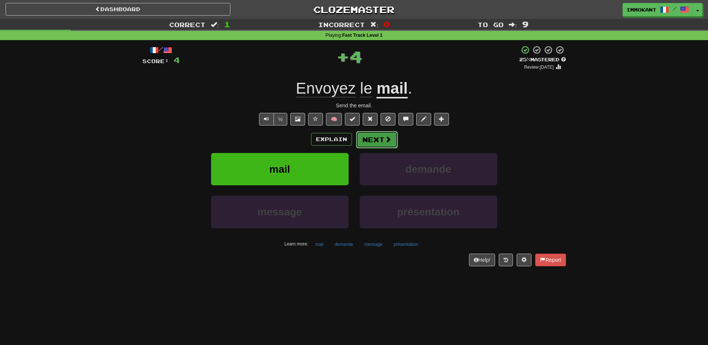
click at [375, 134] on button "Next" at bounding box center [377, 139] width 42 height 17
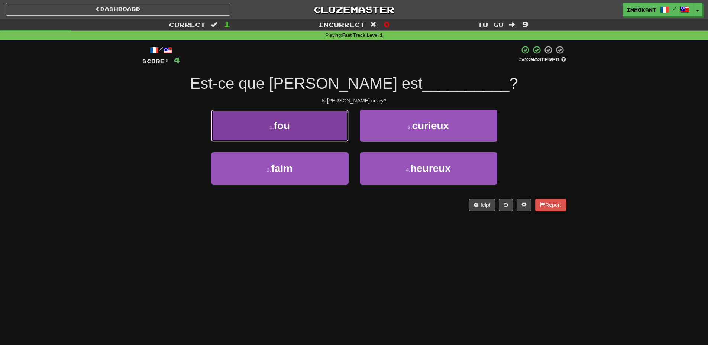
click at [322, 128] on button "1 . fou" at bounding box center [280, 126] width 138 height 32
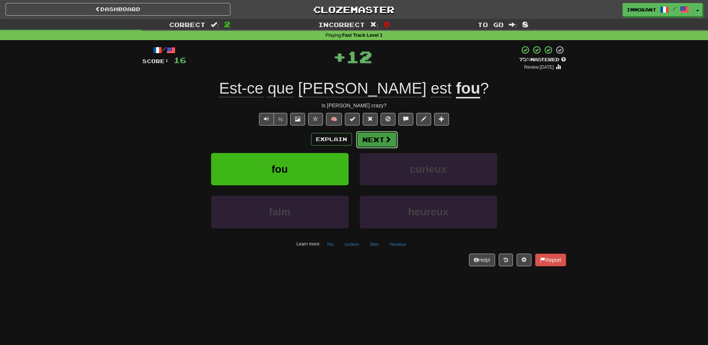
click at [369, 142] on button "Next" at bounding box center [377, 139] width 42 height 17
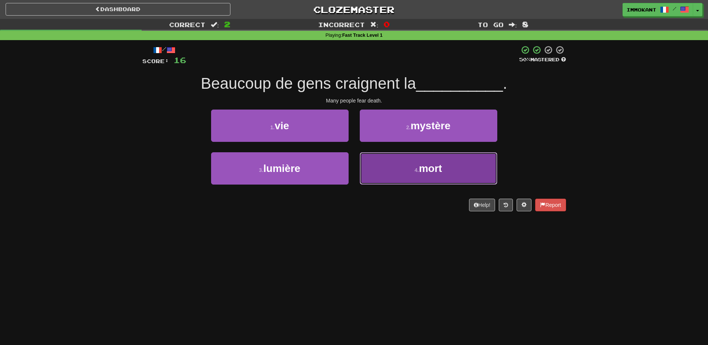
click at [389, 183] on button "4 . mort" at bounding box center [429, 168] width 138 height 32
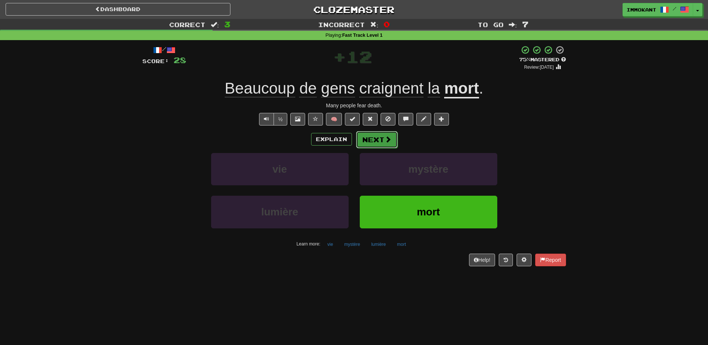
click at [385, 139] on span at bounding box center [388, 139] width 7 height 7
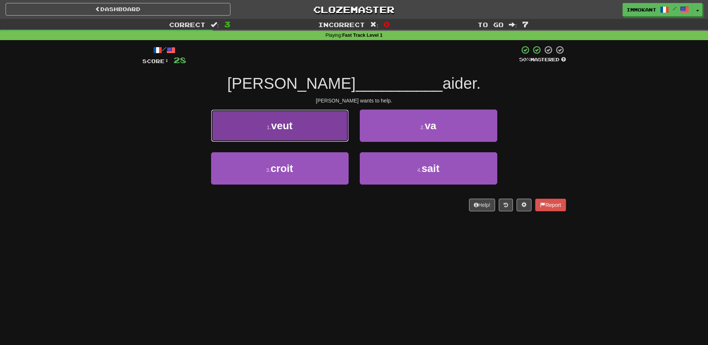
click at [290, 139] on button "1 . veut" at bounding box center [280, 126] width 138 height 32
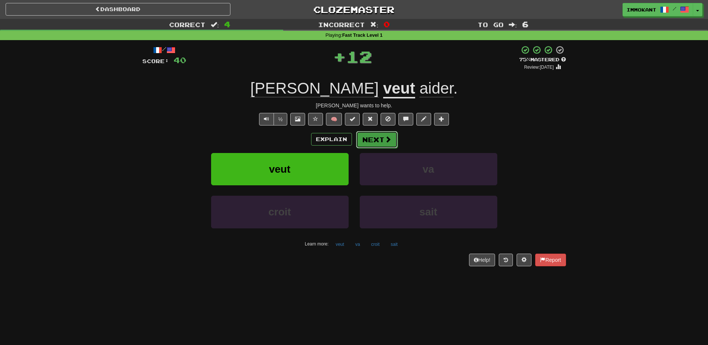
click at [389, 142] on span at bounding box center [388, 139] width 7 height 7
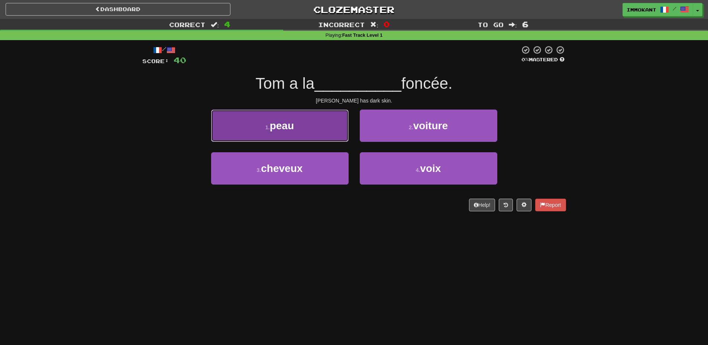
click at [305, 136] on button "1 . peau" at bounding box center [280, 126] width 138 height 32
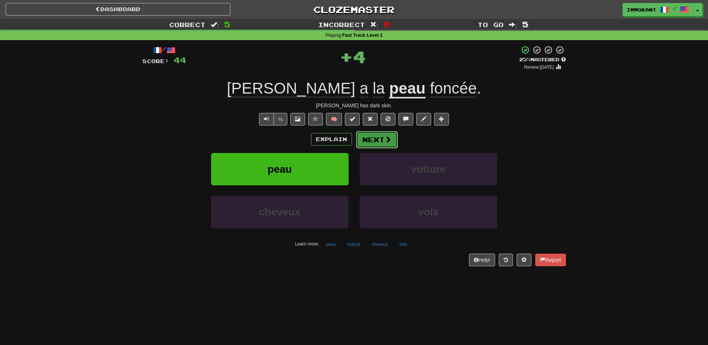
click at [367, 139] on button "Next" at bounding box center [377, 139] width 42 height 17
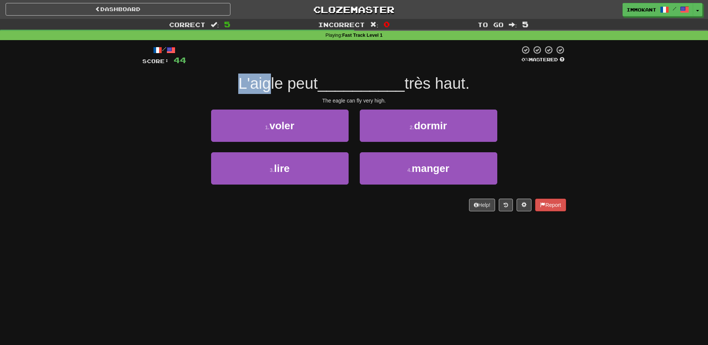
drag, startPoint x: 233, startPoint y: 86, endPoint x: 266, endPoint y: 88, distance: 33.2
click at [266, 88] on div "L'aigle peut __________ très haut." at bounding box center [354, 84] width 424 height 20
click at [274, 97] on div "The eagle can fly very high." at bounding box center [354, 100] width 424 height 7
drag, startPoint x: 249, startPoint y: 87, endPoint x: 271, endPoint y: 89, distance: 22.8
click at [270, 90] on span "L'aigle peut" at bounding box center [278, 83] width 80 height 17
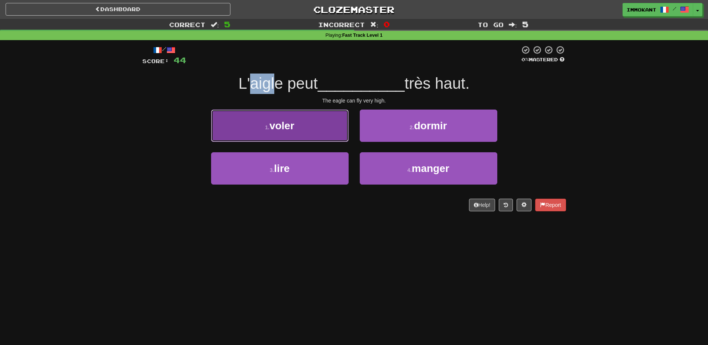
click at [296, 118] on button "1 . voler" at bounding box center [280, 126] width 138 height 32
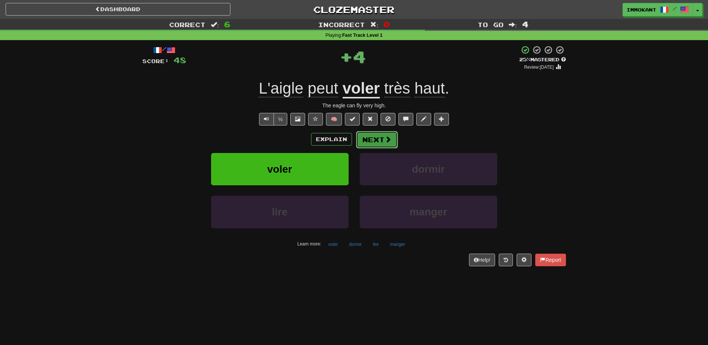
click at [384, 146] on button "Next" at bounding box center [377, 139] width 42 height 17
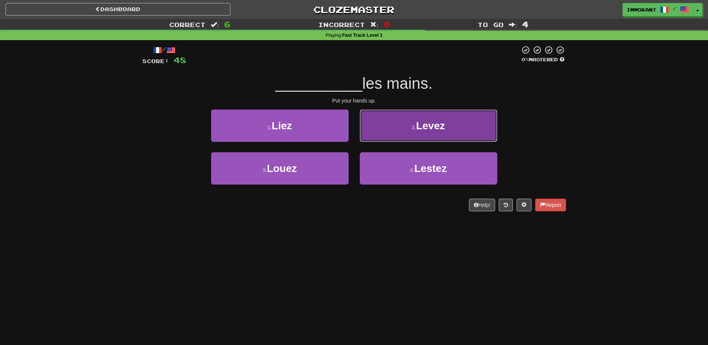
click at [397, 125] on button "2 . [GEOGRAPHIC_DATA]" at bounding box center [429, 126] width 138 height 32
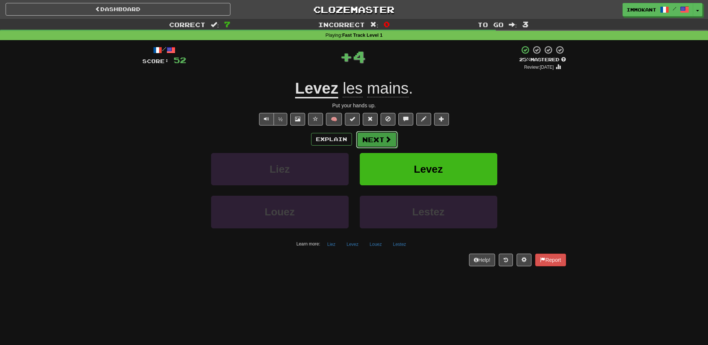
click at [381, 139] on button "Next" at bounding box center [377, 139] width 42 height 17
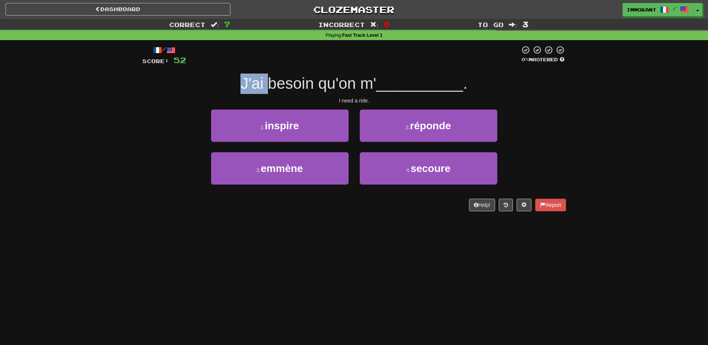
drag, startPoint x: 239, startPoint y: 83, endPoint x: 276, endPoint y: 84, distance: 36.8
click at [276, 84] on div "J'ai besoin qu'on m' __________ ." at bounding box center [354, 84] width 424 height 20
click at [281, 85] on span "J'ai besoin qu'on m'" at bounding box center [309, 83] width 136 height 17
drag, startPoint x: 323, startPoint y: 83, endPoint x: 333, endPoint y: 84, distance: 10.4
click at [328, 83] on span "J'ai besoin qu'on m'" at bounding box center [309, 83] width 136 height 17
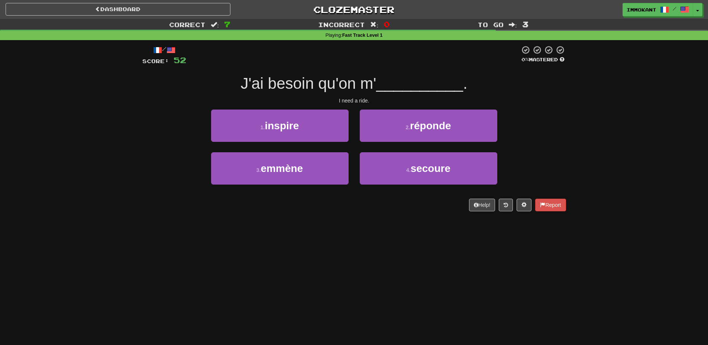
click at [344, 85] on span "J'ai besoin qu'on m'" at bounding box center [309, 83] width 136 height 17
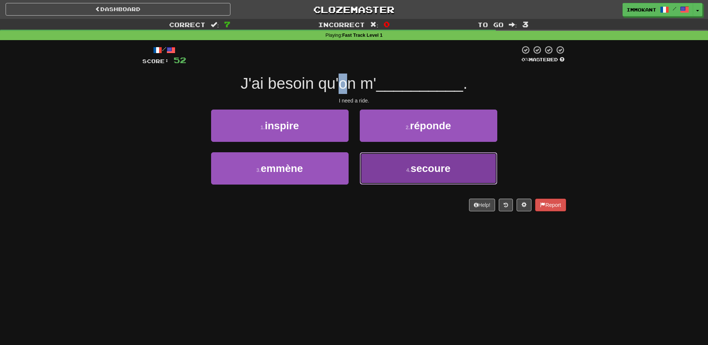
click at [415, 181] on button "4 . secoure" at bounding box center [429, 168] width 138 height 32
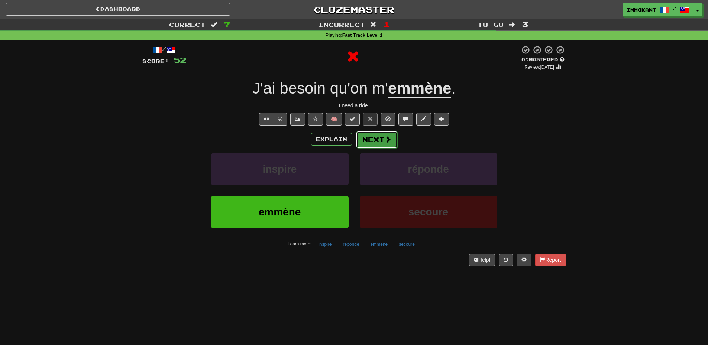
click at [369, 140] on button "Next" at bounding box center [377, 139] width 42 height 17
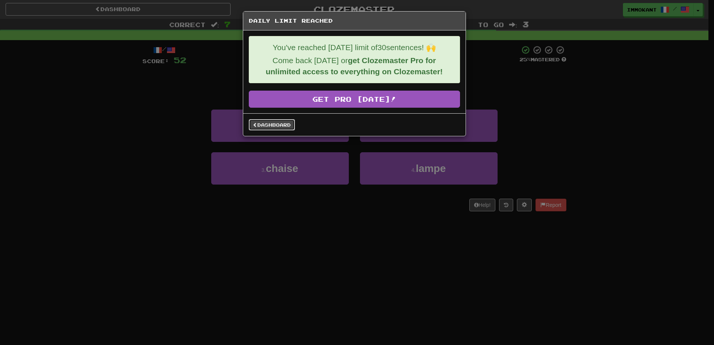
click at [290, 124] on link "Dashboard" at bounding box center [272, 124] width 46 height 11
